Goal: Use online tool/utility: Utilize a website feature to perform a specific function

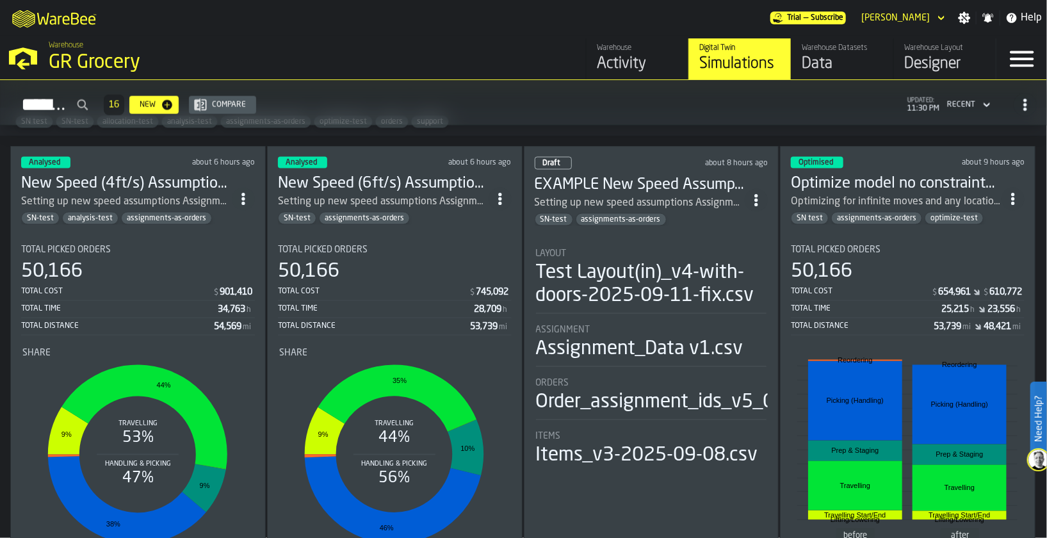
scroll to position [1044, 0]
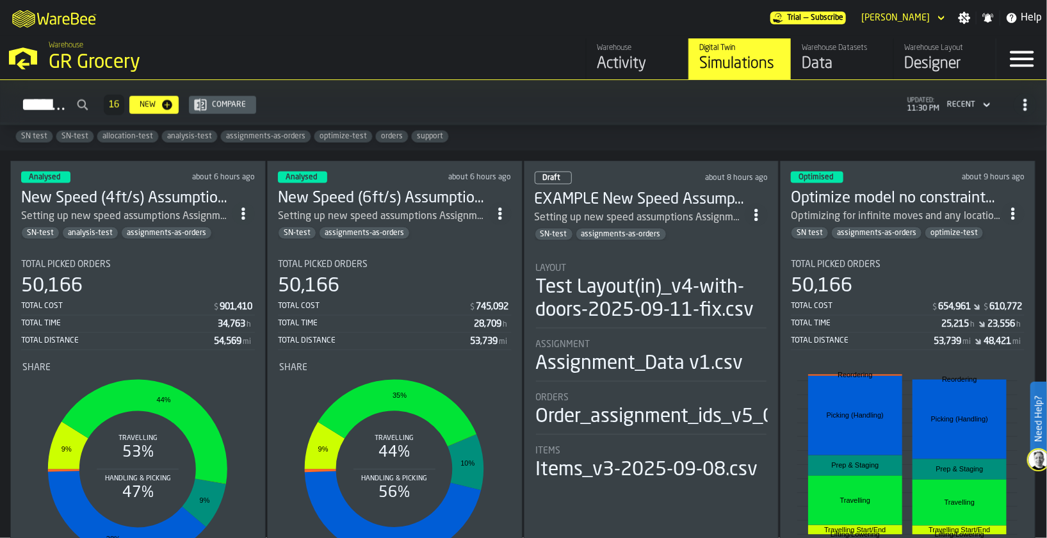
click at [178, 209] on div "Setting up new speed assumptions Assignment Based - Resource changes, re-orderi…" at bounding box center [126, 216] width 211 height 15
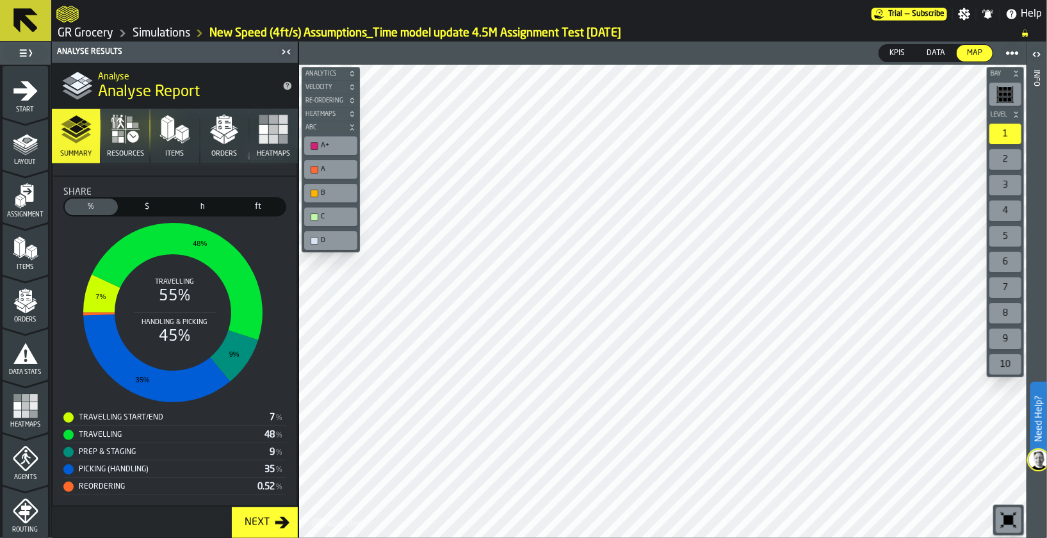
scroll to position [471, 0]
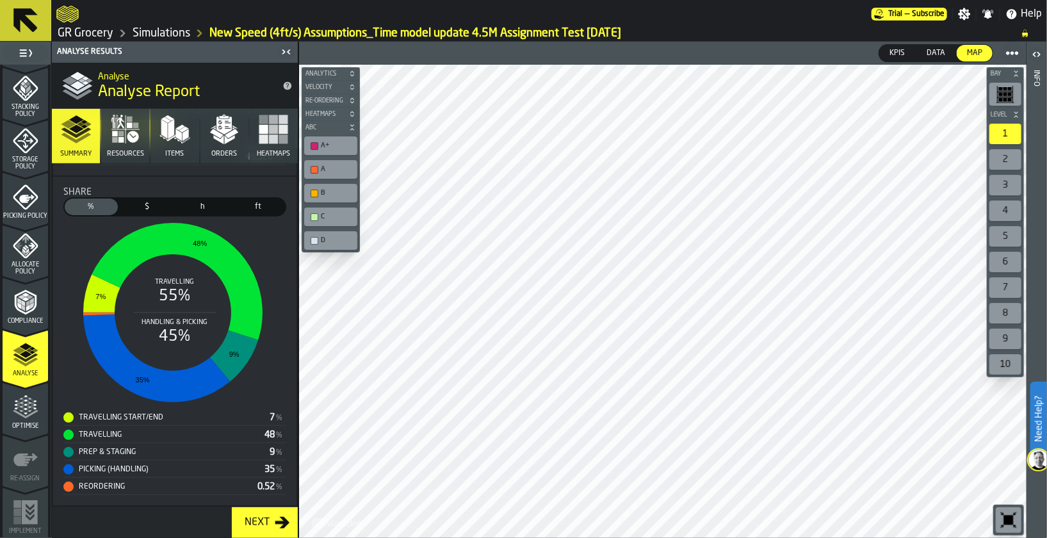
click at [33, 414] on icon "menu Optimise" at bounding box center [26, 408] width 26 height 26
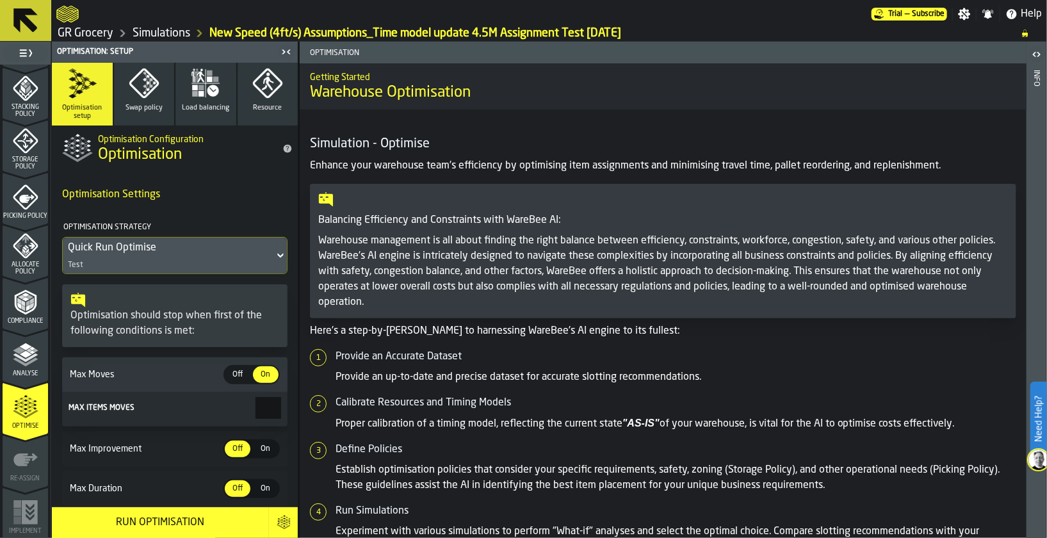
click at [238, 367] on div "Off" at bounding box center [238, 374] width 26 height 17
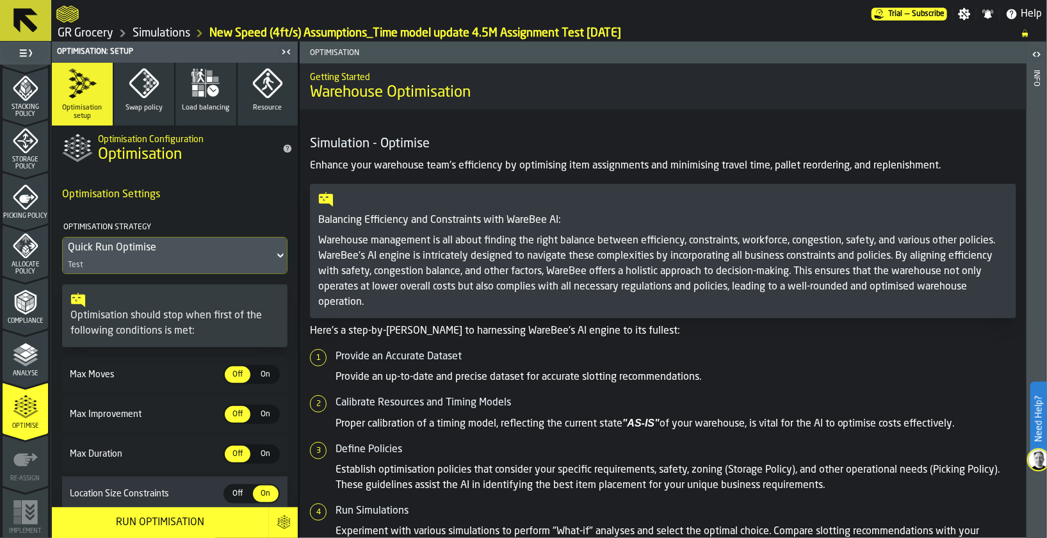
click at [165, 528] on div "Run Optimisation" at bounding box center [161, 522] width 202 height 15
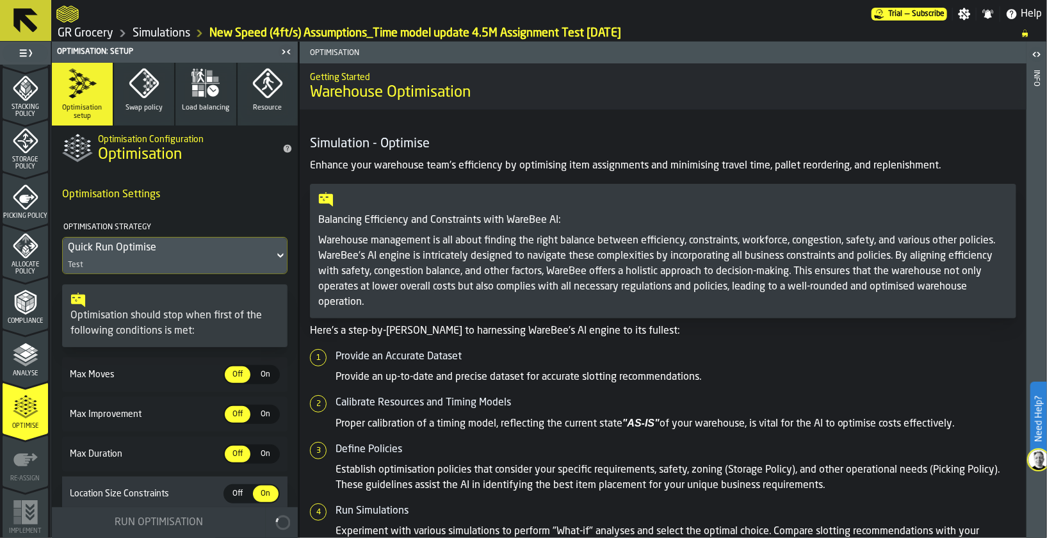
click at [177, 251] on div "Quick Run Optimise" at bounding box center [168, 247] width 201 height 15
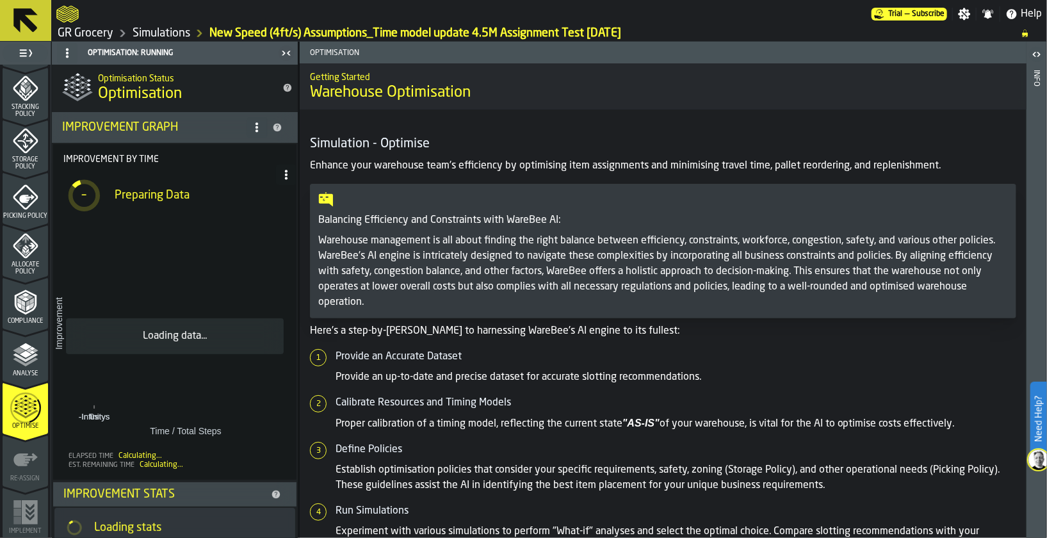
click at [153, 32] on link "Simulations" at bounding box center [162, 33] width 58 height 14
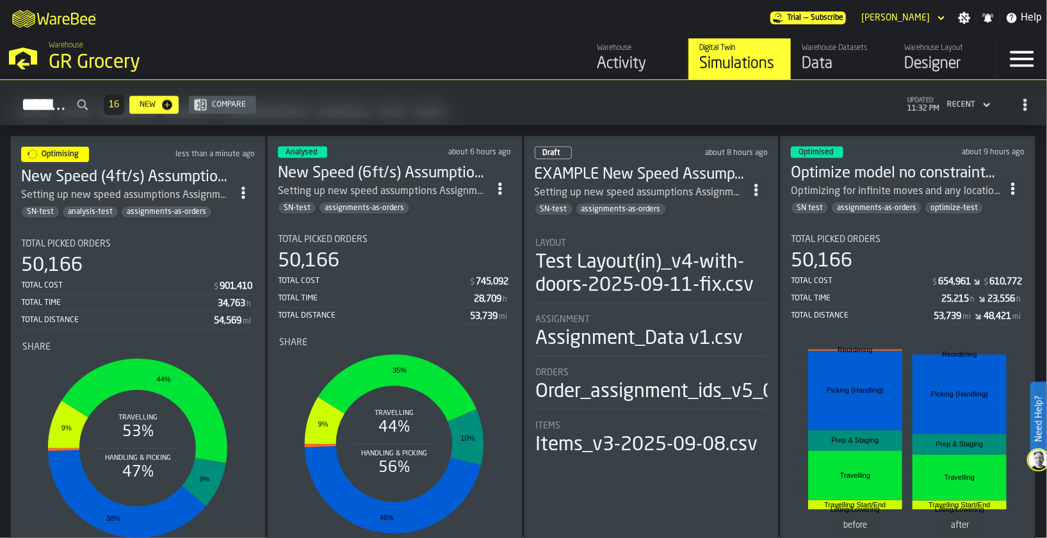
scroll to position [1069, 0]
click at [380, 163] on h3 "New Speed (6ft/s) Assumptions_Time model update 4.5M Assignment Test [DATE]" at bounding box center [383, 173] width 211 height 20
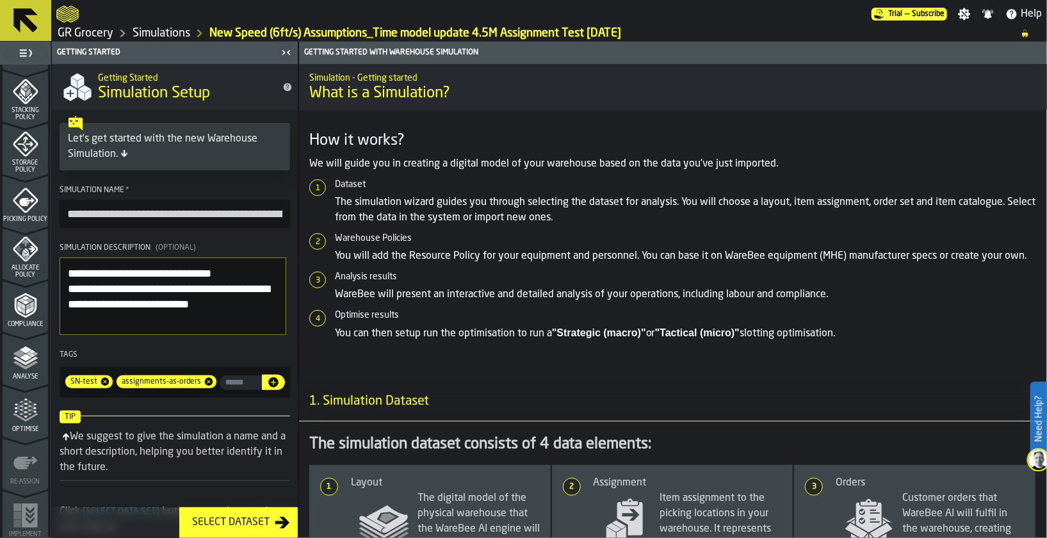
scroll to position [471, 0]
click at [31, 425] on span "Optimise" at bounding box center [25, 426] width 45 height 7
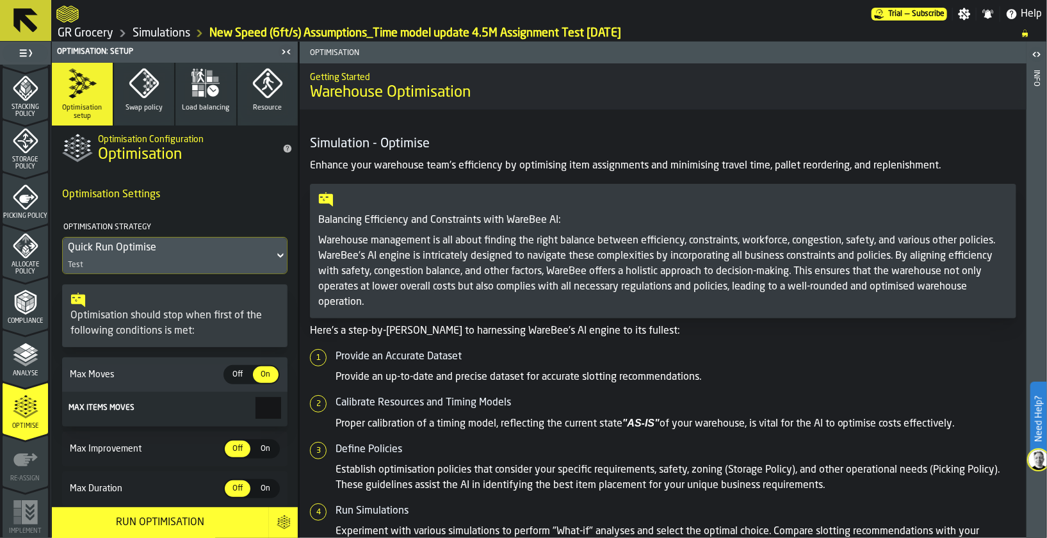
click at [197, 252] on div "Quick Run Optimise" at bounding box center [168, 247] width 201 height 15
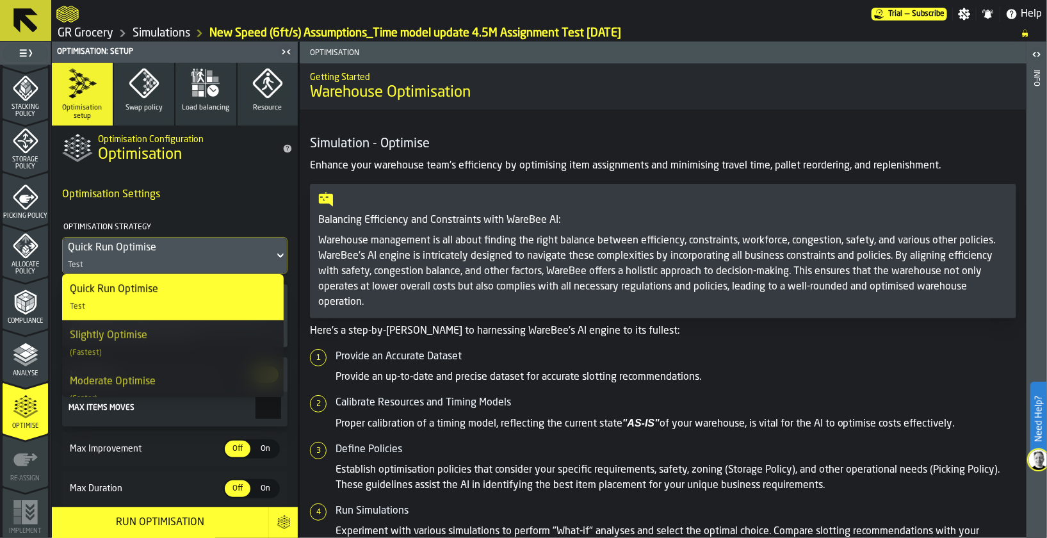
scroll to position [249, 0]
